Goal: Navigation & Orientation: Find specific page/section

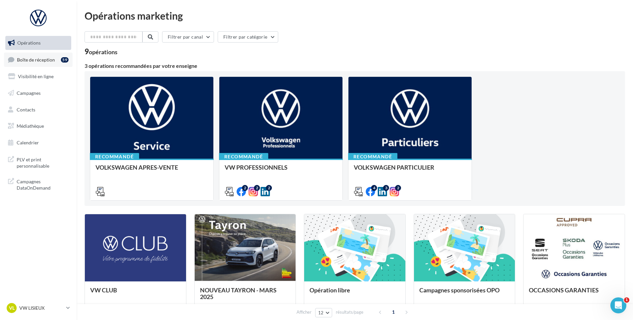
click at [49, 64] on link "Boîte de réception 59" at bounding box center [38, 60] width 69 height 14
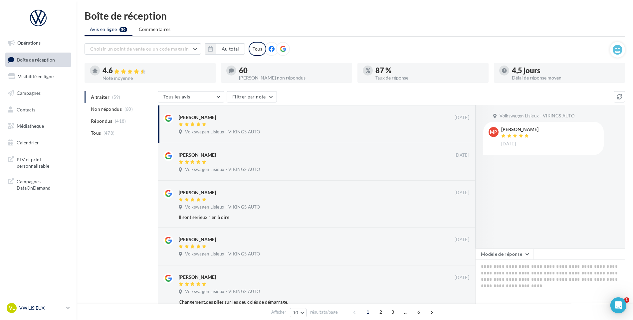
click at [37, 311] on div "VL VW LISIEUX vw-lis-vau" at bounding box center [35, 308] width 57 height 10
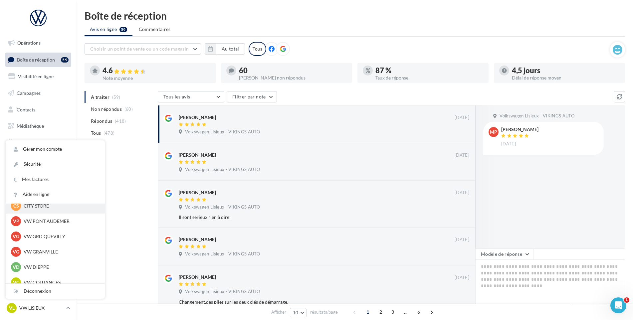
scroll to position [133, 0]
click at [53, 233] on p "VW GRD QUEVILLY" at bounding box center [60, 234] width 73 height 7
